Goal: Check status

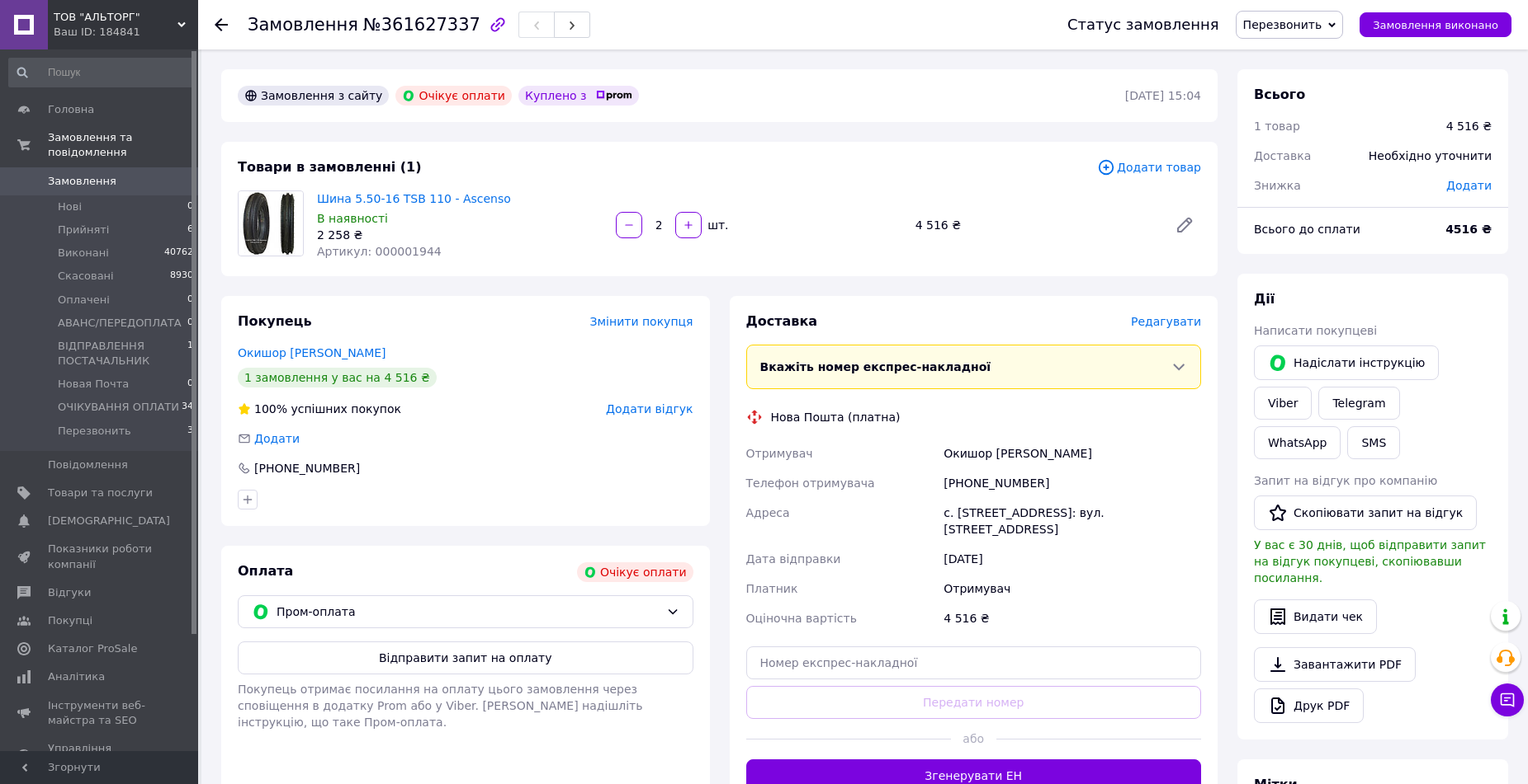
click at [100, 190] on link "Замовлення 0" at bounding box center [101, 181] width 203 height 28
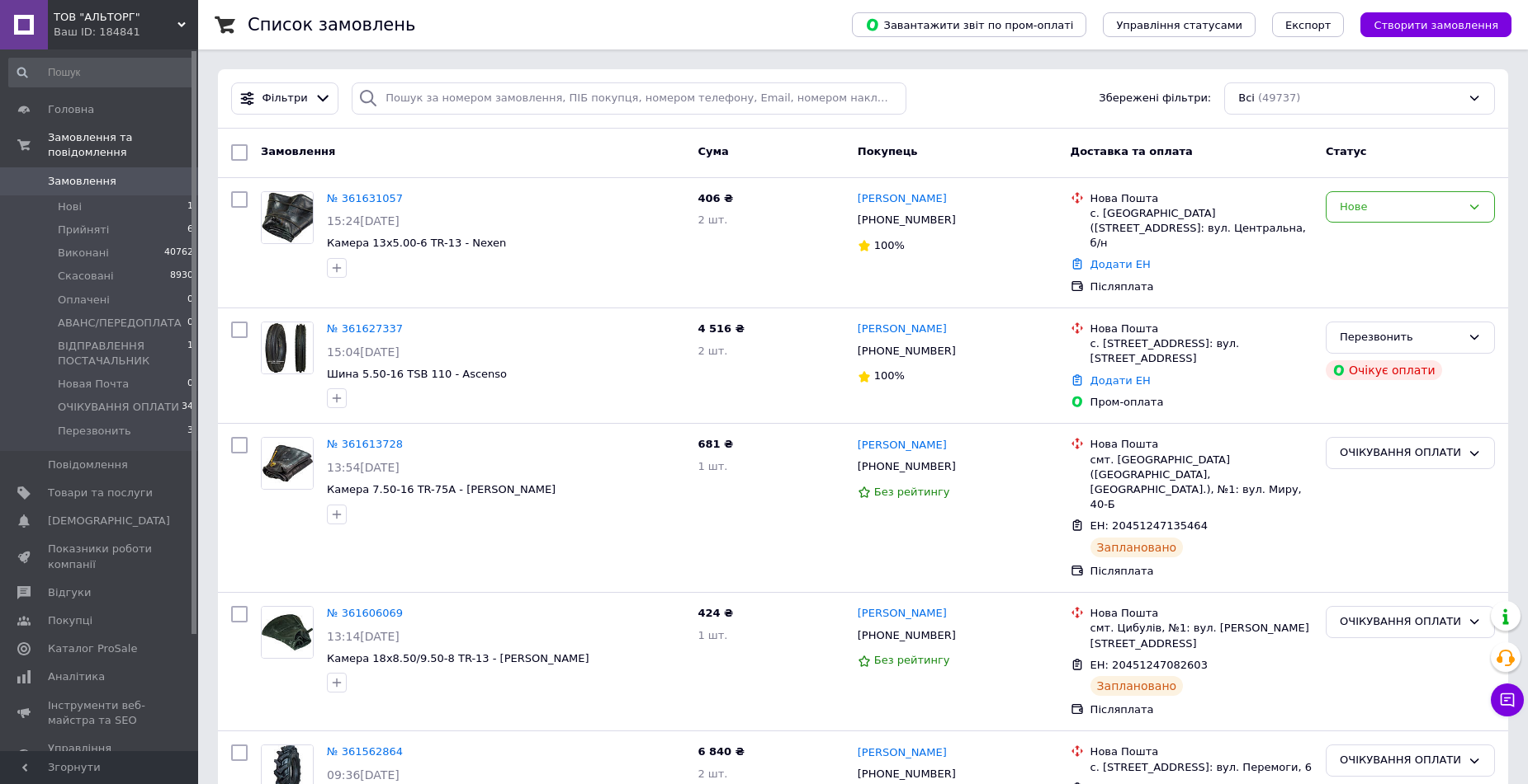
click at [83, 174] on span "Замовлення" at bounding box center [83, 182] width 69 height 15
click at [102, 190] on link "Замовлення 0" at bounding box center [101, 181] width 203 height 28
click at [54, 178] on span "Замовлення" at bounding box center [83, 182] width 69 height 15
click at [94, 379] on span "Новая Почта" at bounding box center [93, 384] width 71 height 15
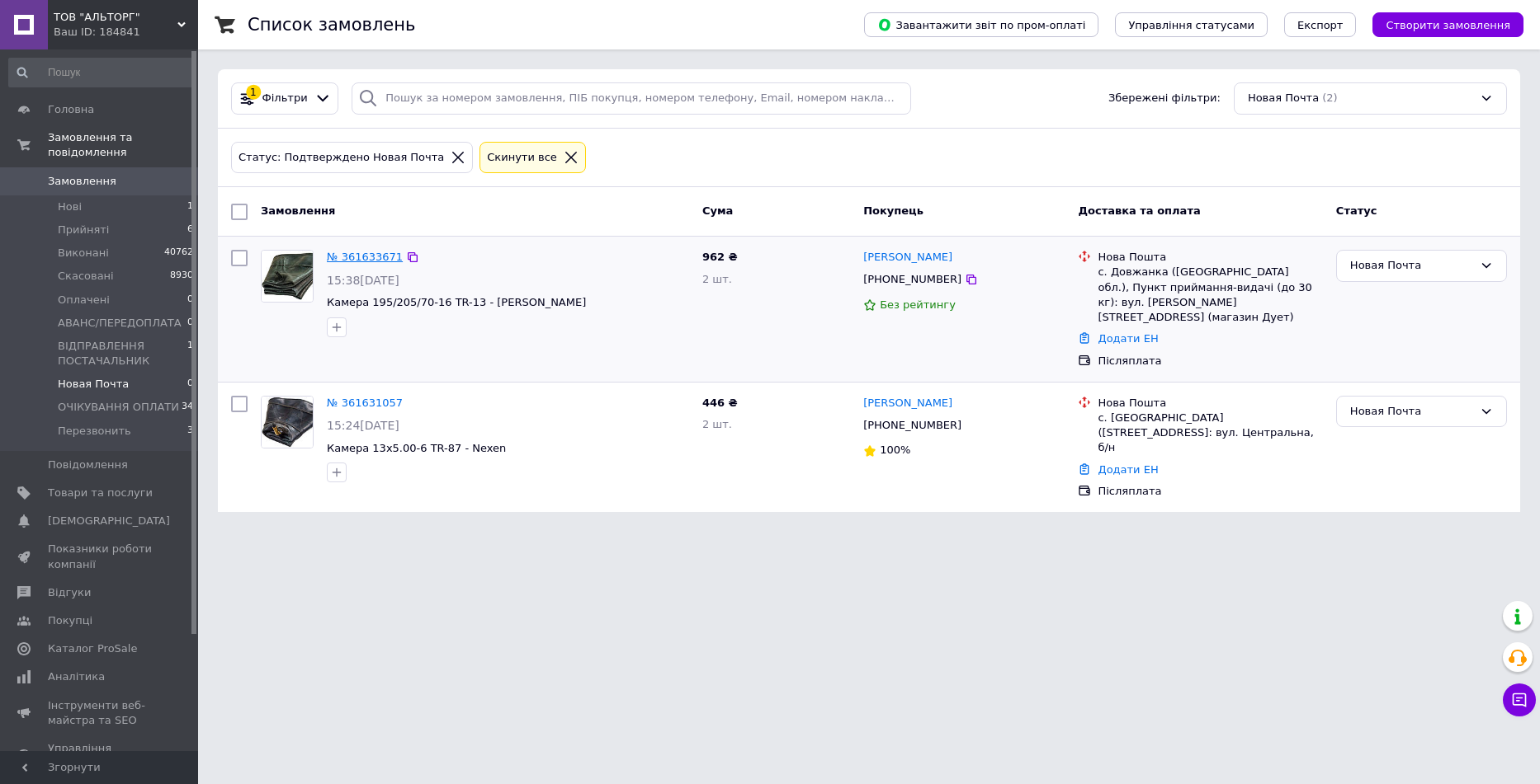
click at [359, 256] on link "№ 361633671" at bounding box center [365, 256] width 76 height 12
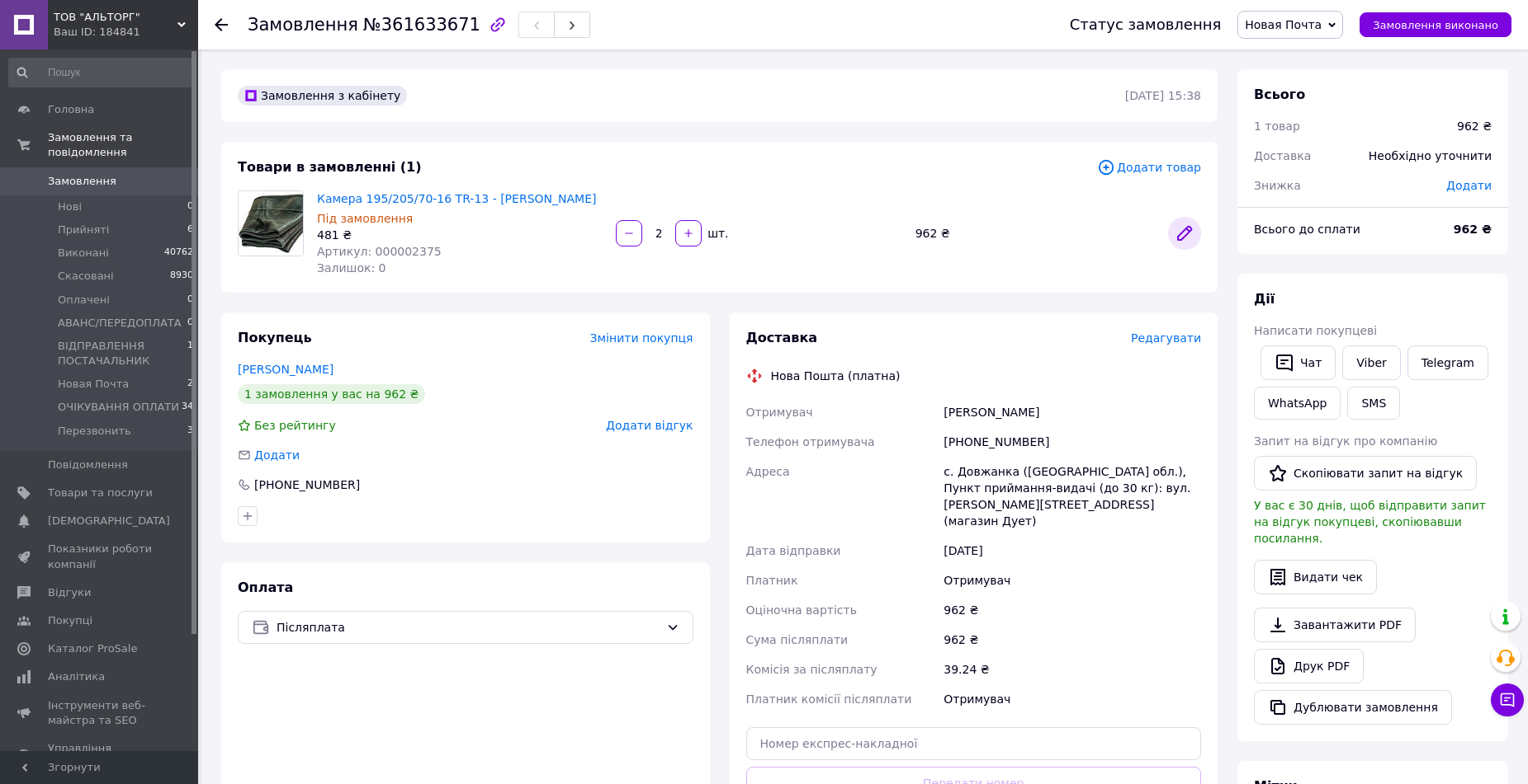
click at [1186, 231] on icon at bounding box center [1185, 233] width 13 height 13
